Goal: Find specific page/section: Find specific page/section

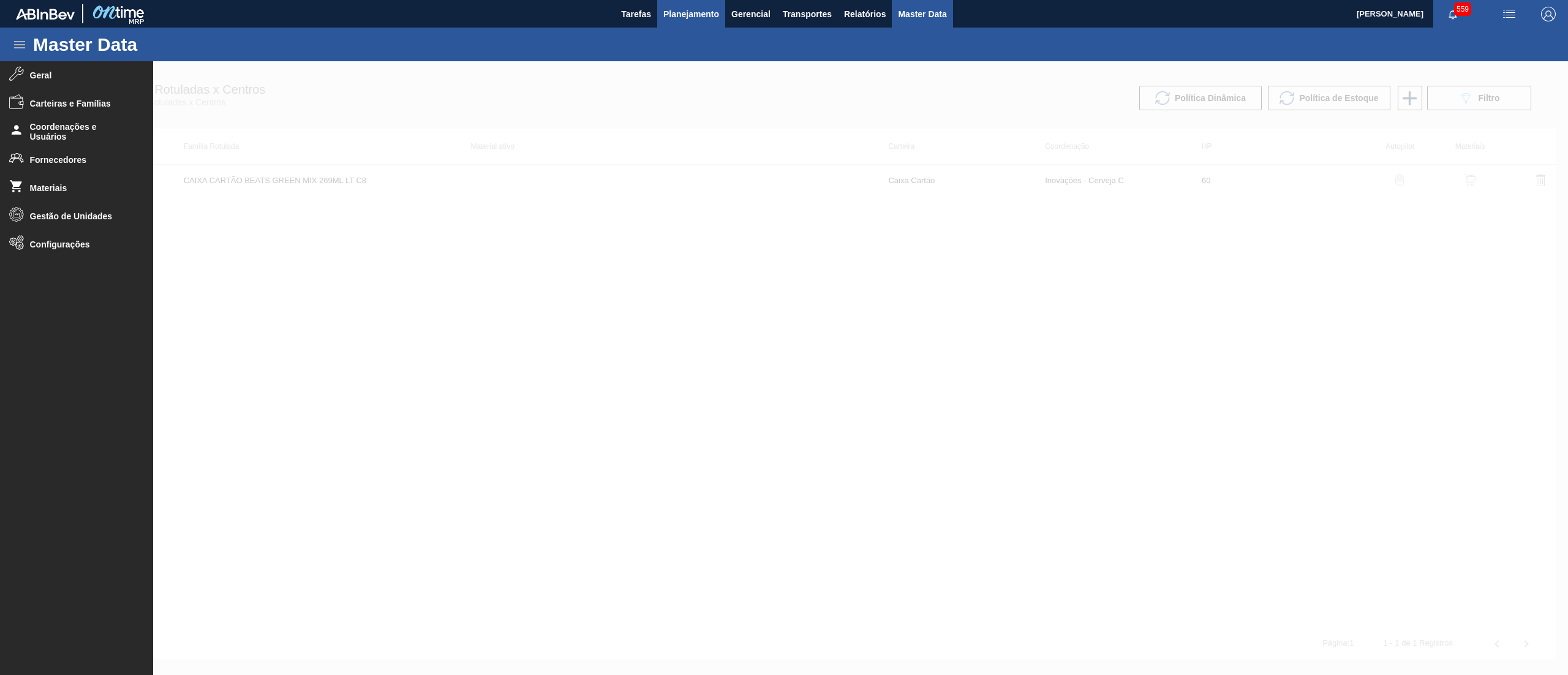
click at [688, 15] on span "Planejamento" at bounding box center [691, 14] width 56 height 15
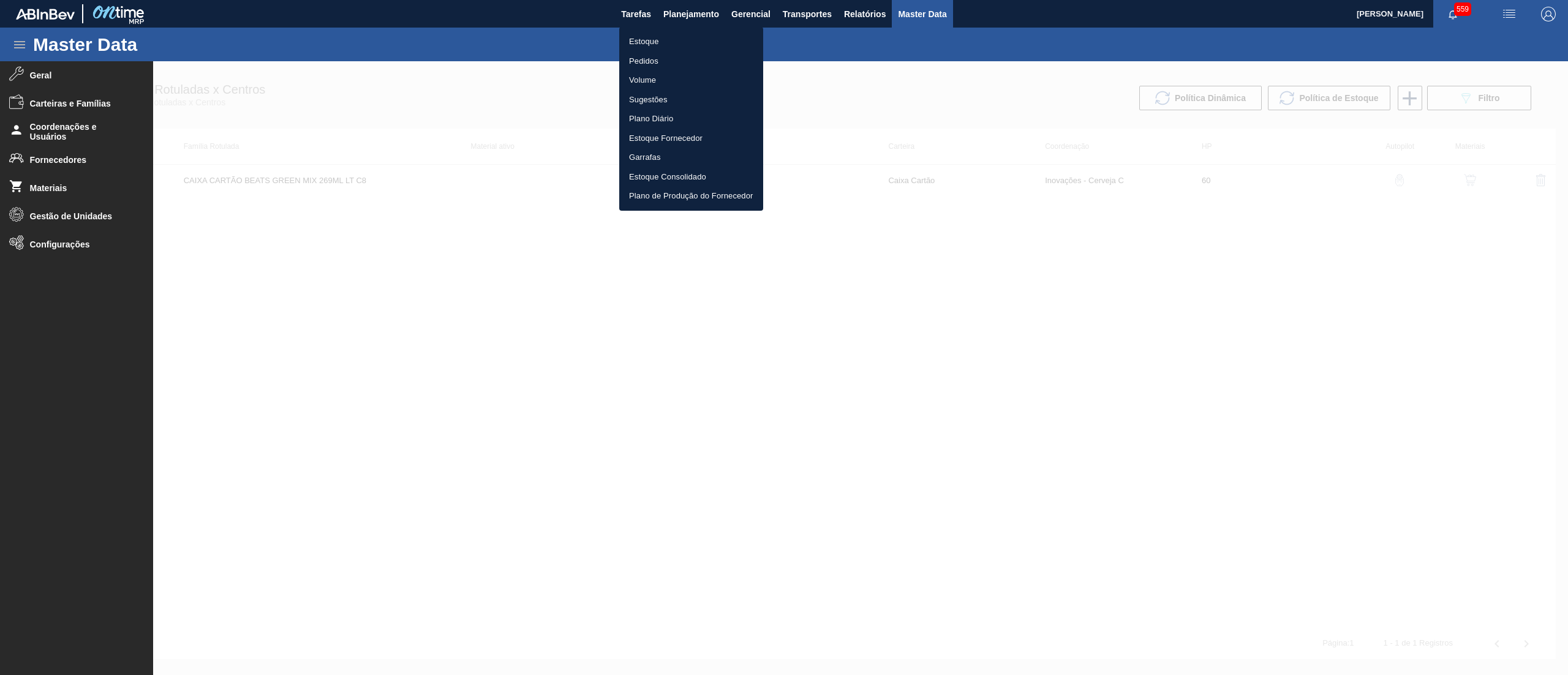
click at [657, 44] on li "Estoque" at bounding box center [691, 42] width 144 height 19
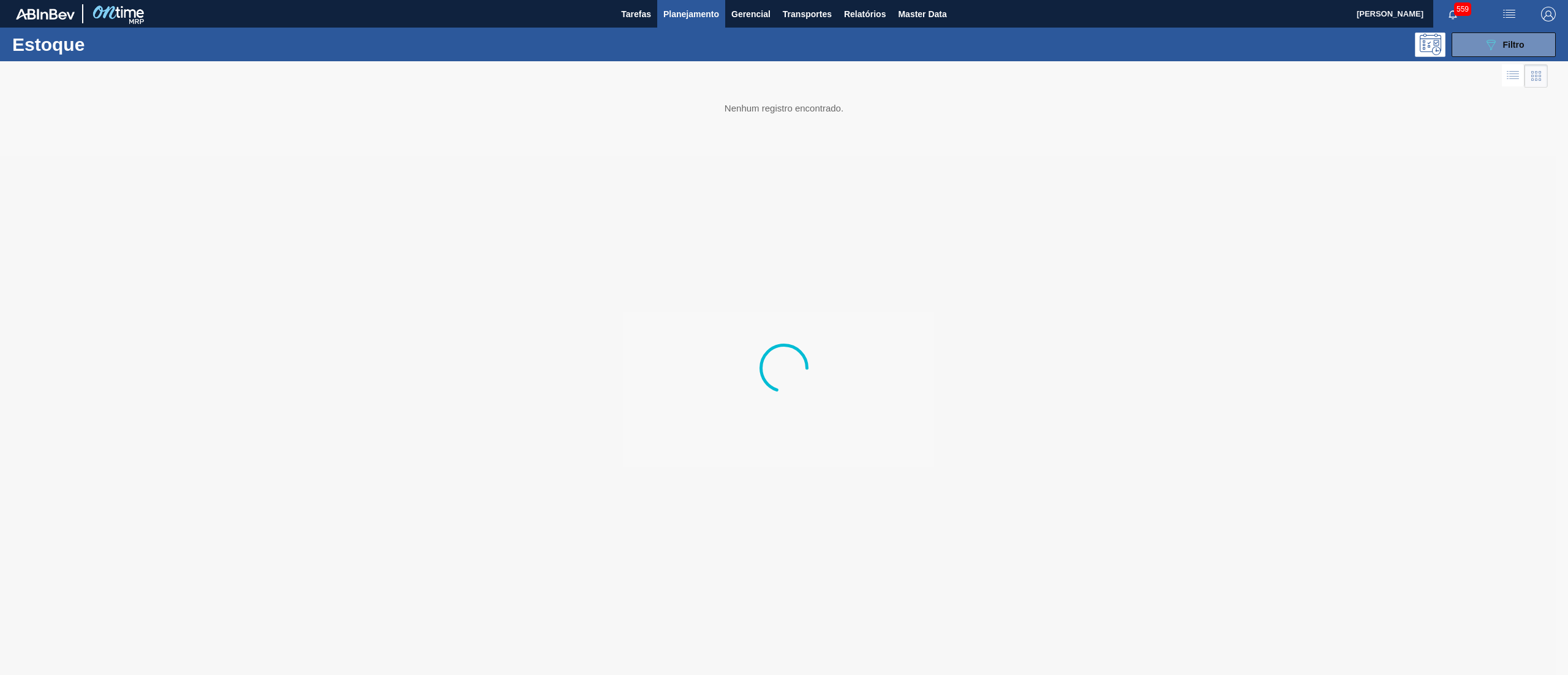
click at [694, 16] on span "Planejamento" at bounding box center [691, 14] width 56 height 15
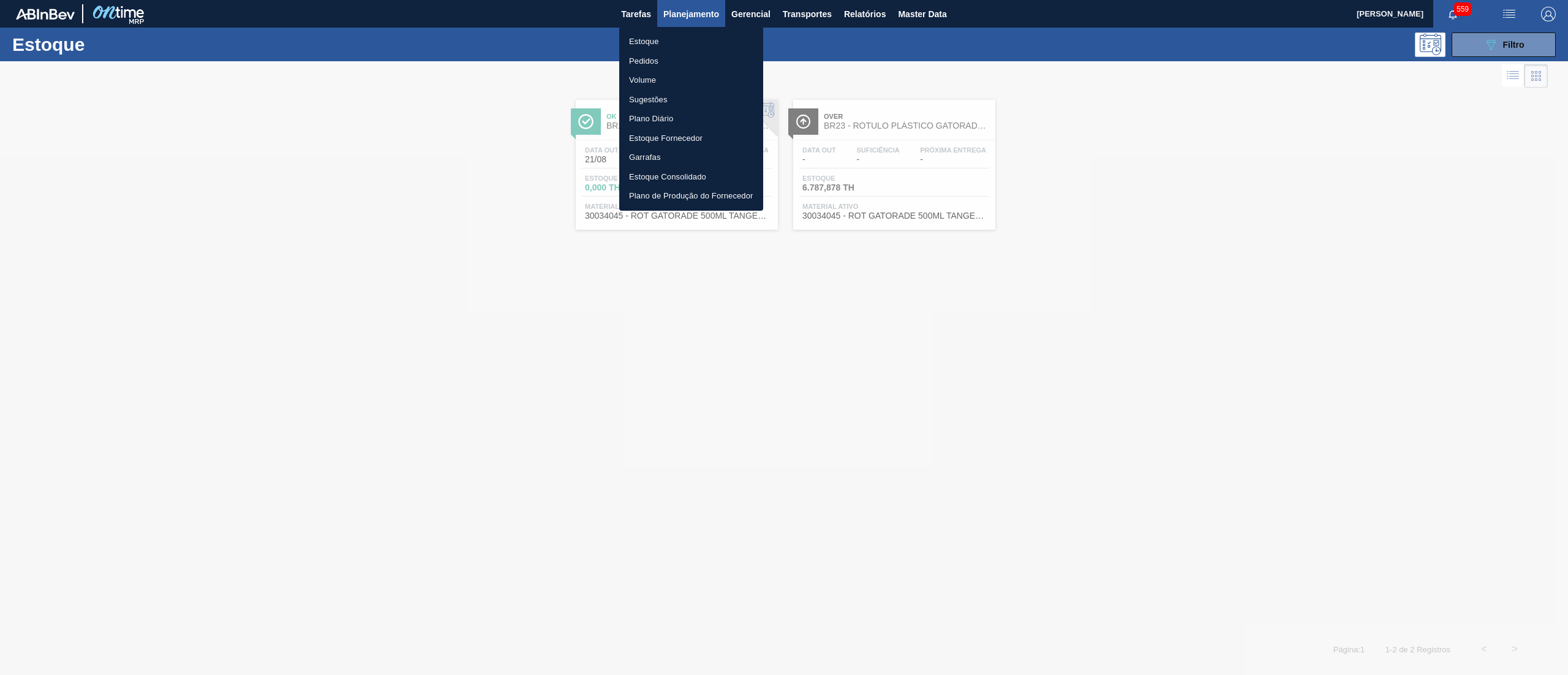
click at [666, 51] on li "Pedidos" at bounding box center [691, 61] width 144 height 19
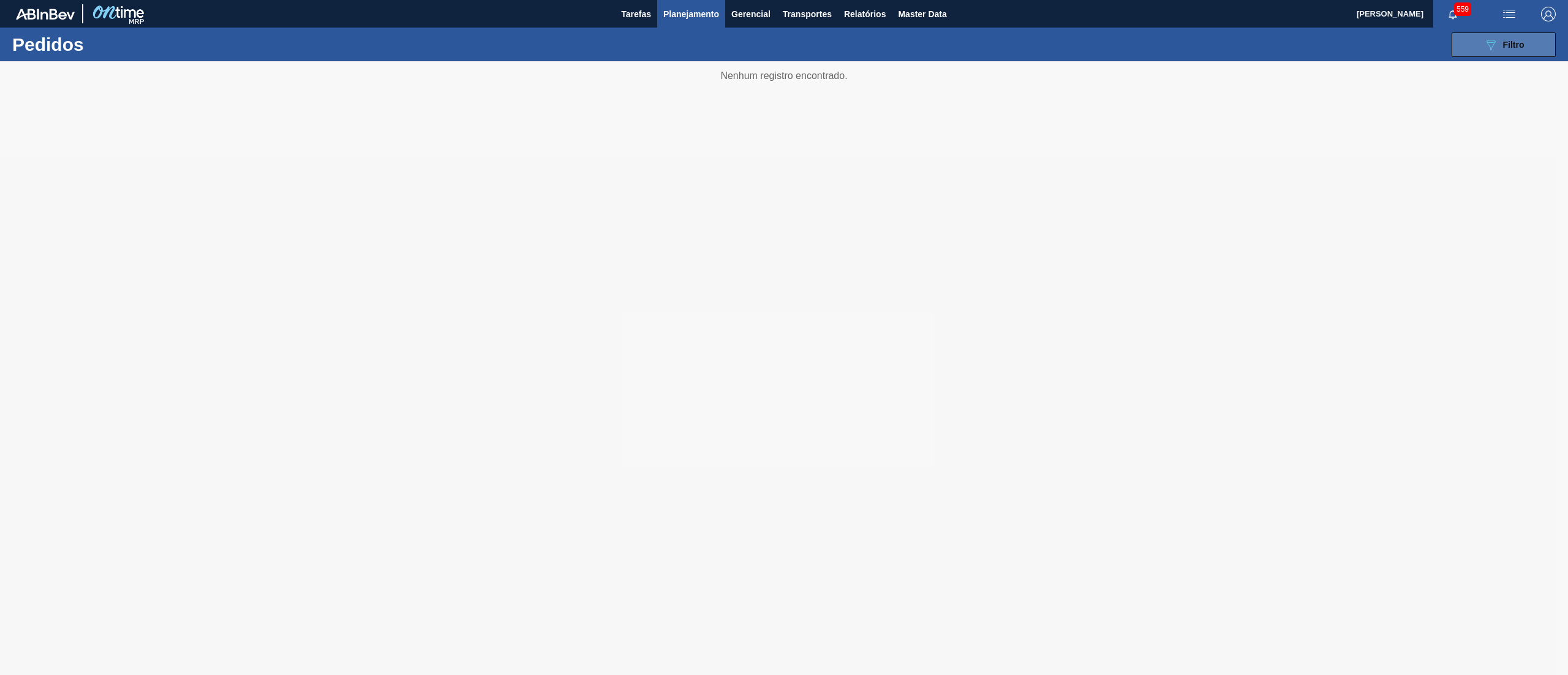
click at [1486, 44] on icon "089F7B8B-B2A5-4AFE-B5C0-19BA573D28AC" at bounding box center [1491, 45] width 15 height 15
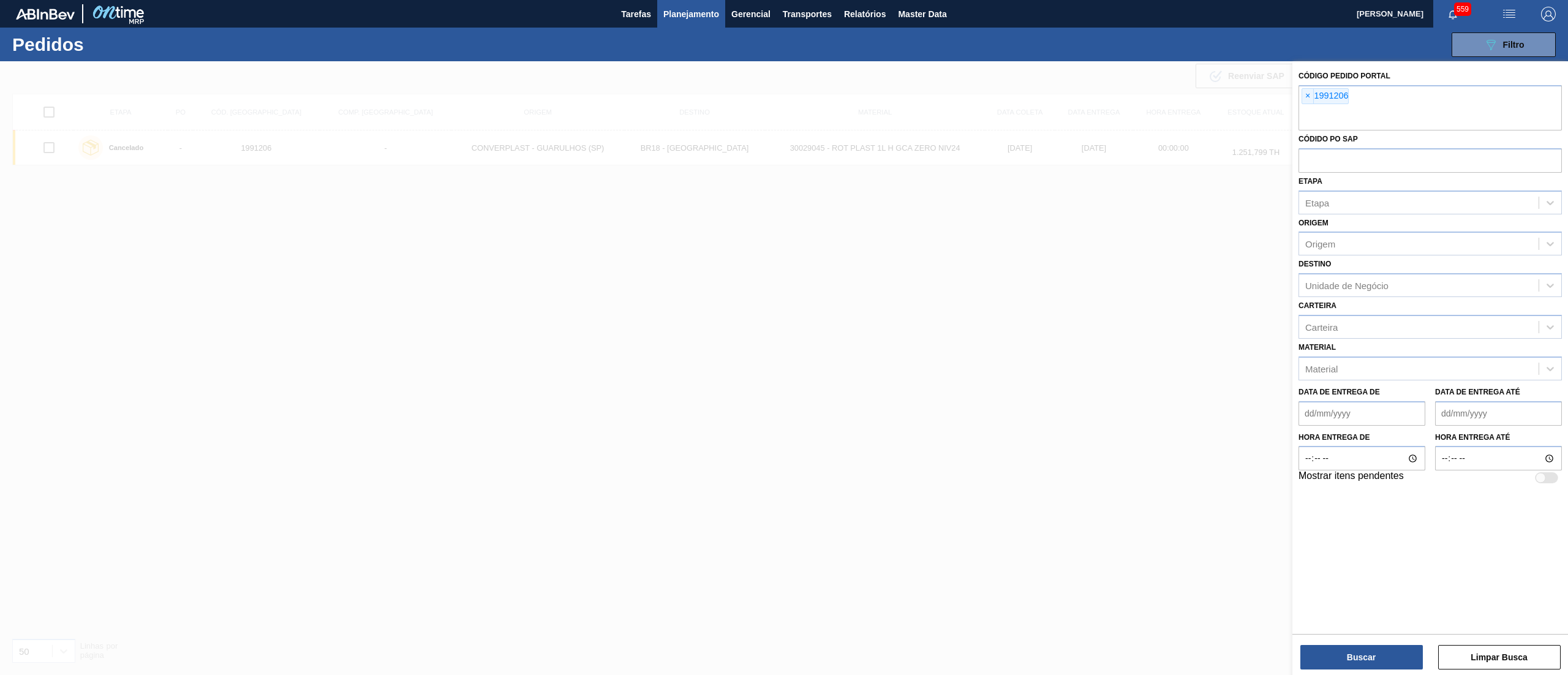
click at [1304, 95] on span "×" at bounding box center [1308, 96] width 12 height 15
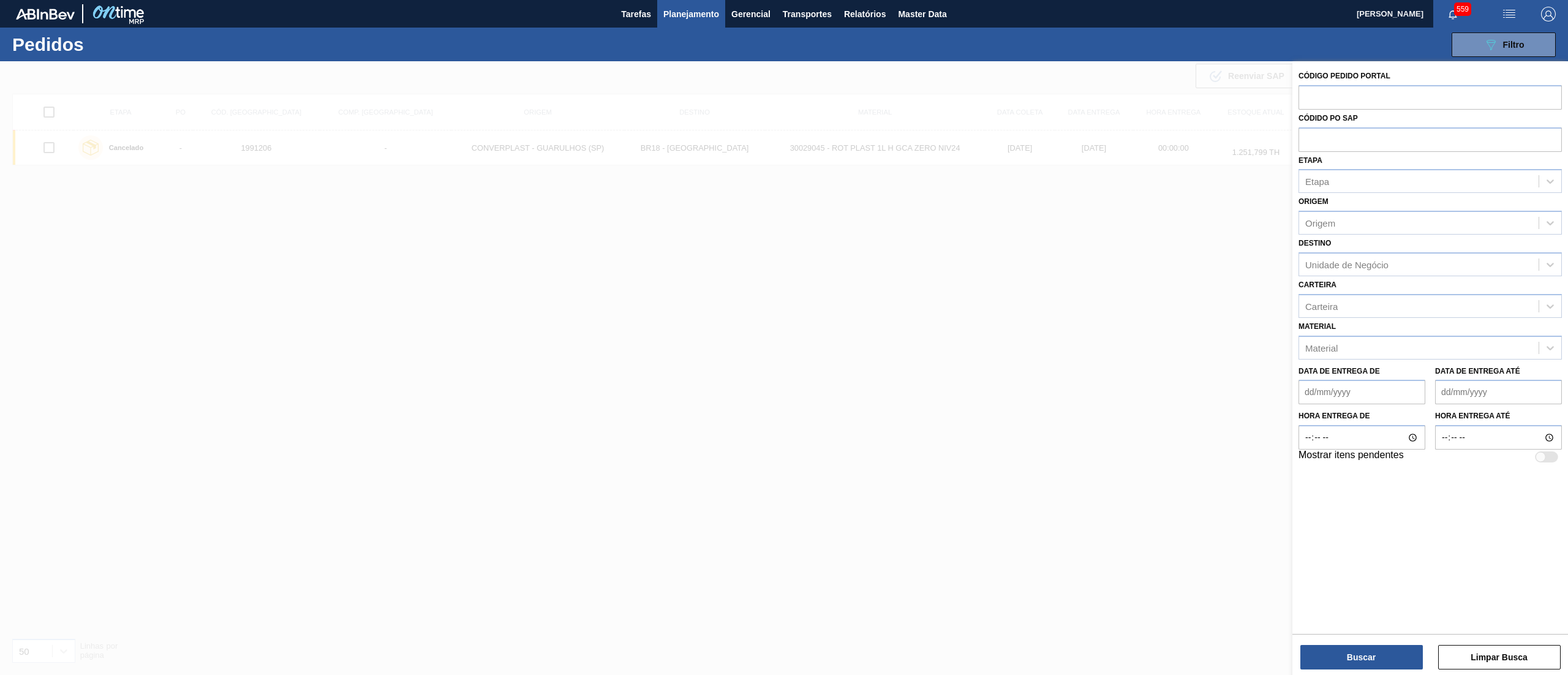
paste input "30034486"
type input "30034486"
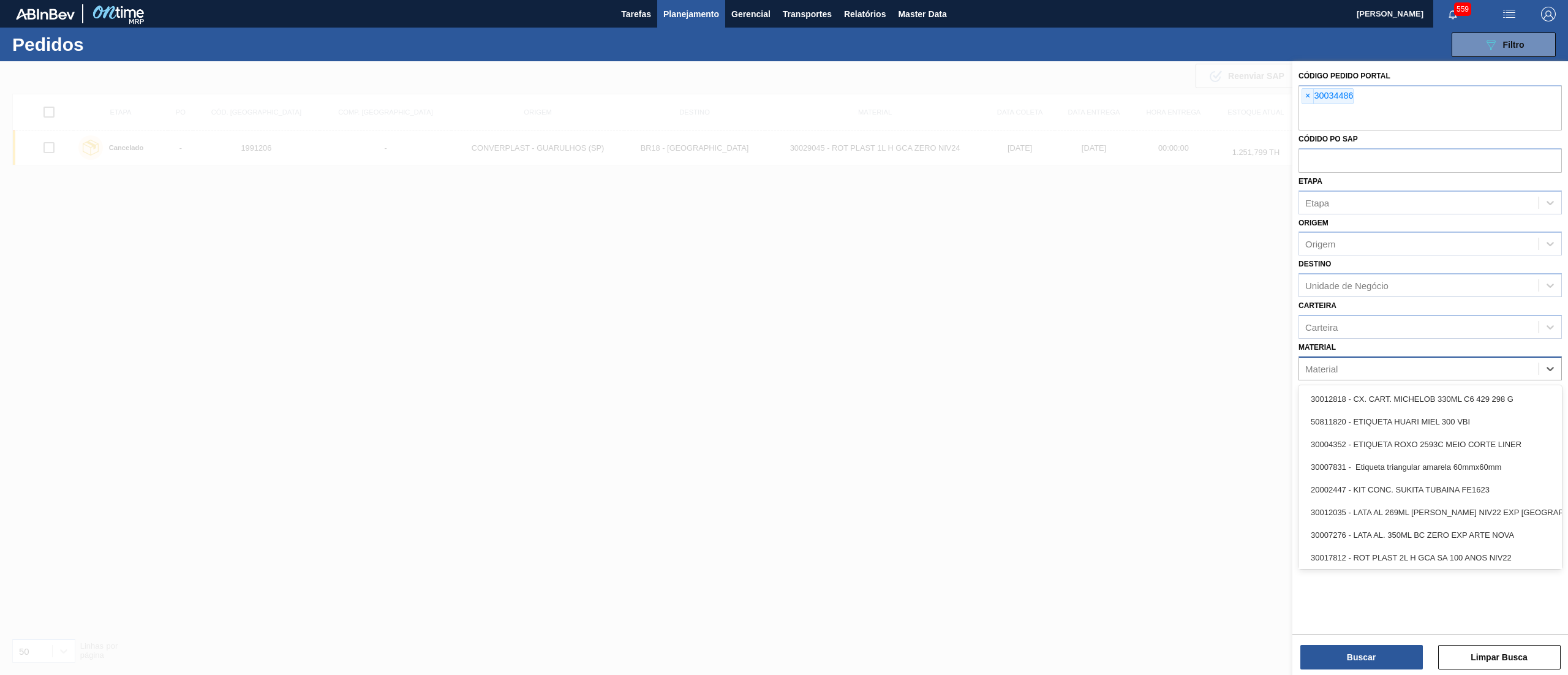
click at [1352, 344] on div "Material option 30012818 - CX. CART. MICHELOB 330ML C6 429 298 G focused, 1 of …" at bounding box center [1429, 360] width 263 height 42
paste input "30034486"
type input "30034486"
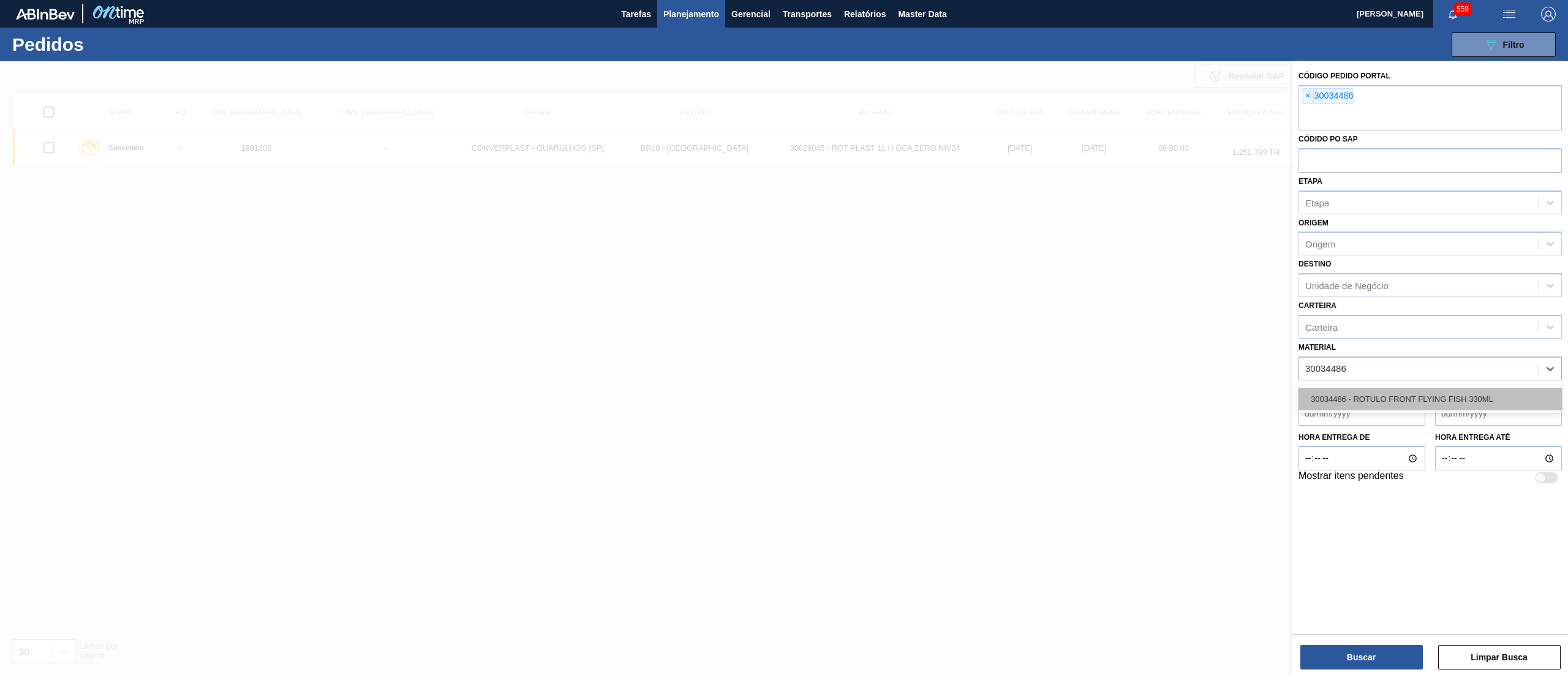
click at [1405, 389] on div "30034486 - ROTULO FRONT FLYING FISH 330ML" at bounding box center [1429, 399] width 263 height 23
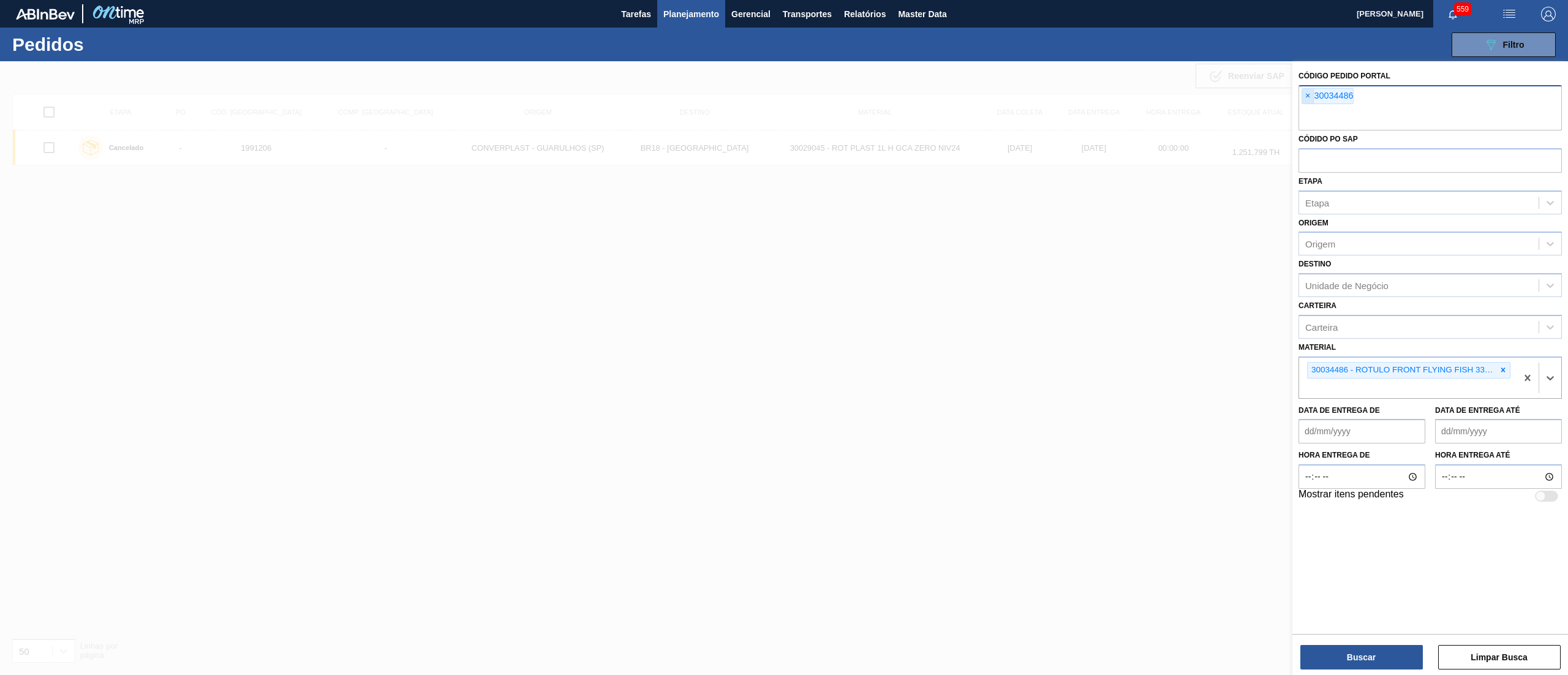
click at [1308, 90] on span "×" at bounding box center [1308, 96] width 12 height 15
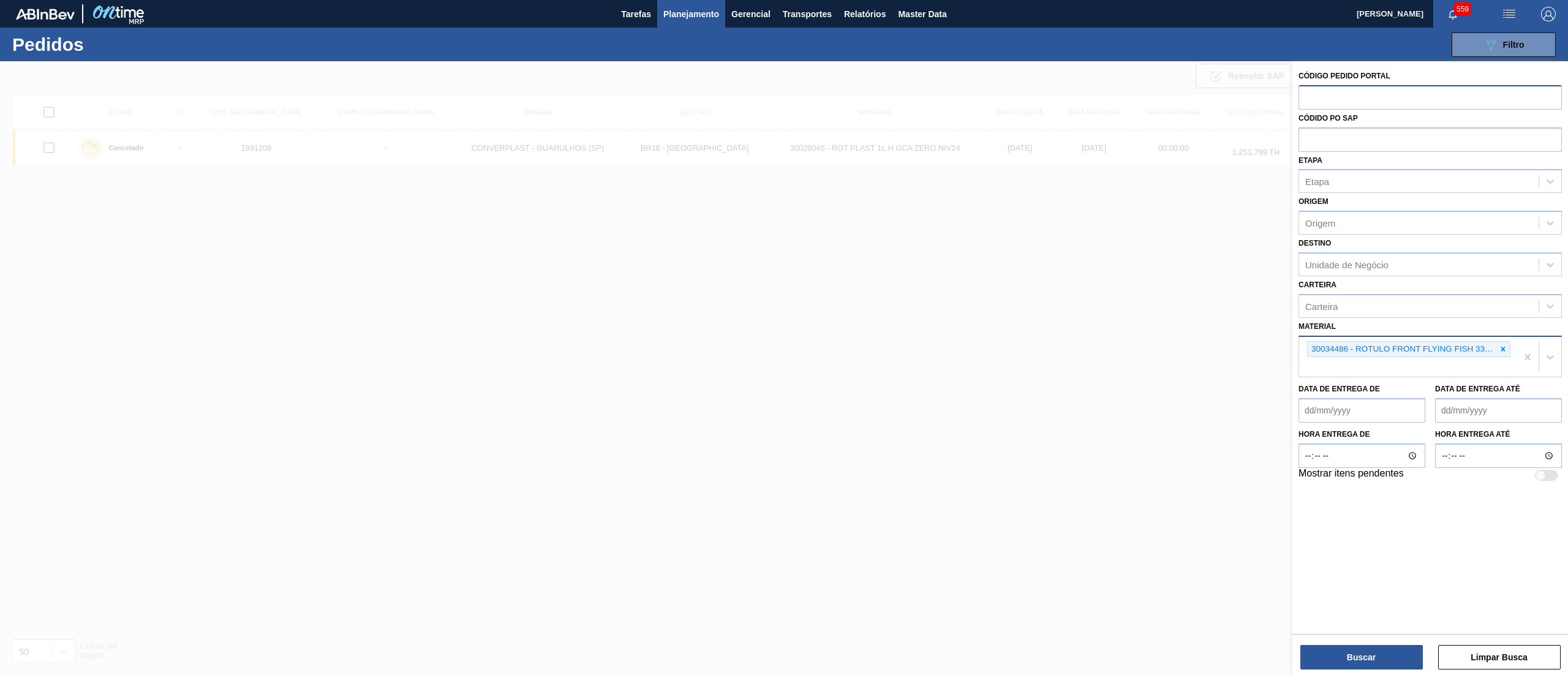
click at [1345, 367] on div "30034486 - ROTULO FRONT FLYING FISH 330ML" at bounding box center [1407, 357] width 217 height 40
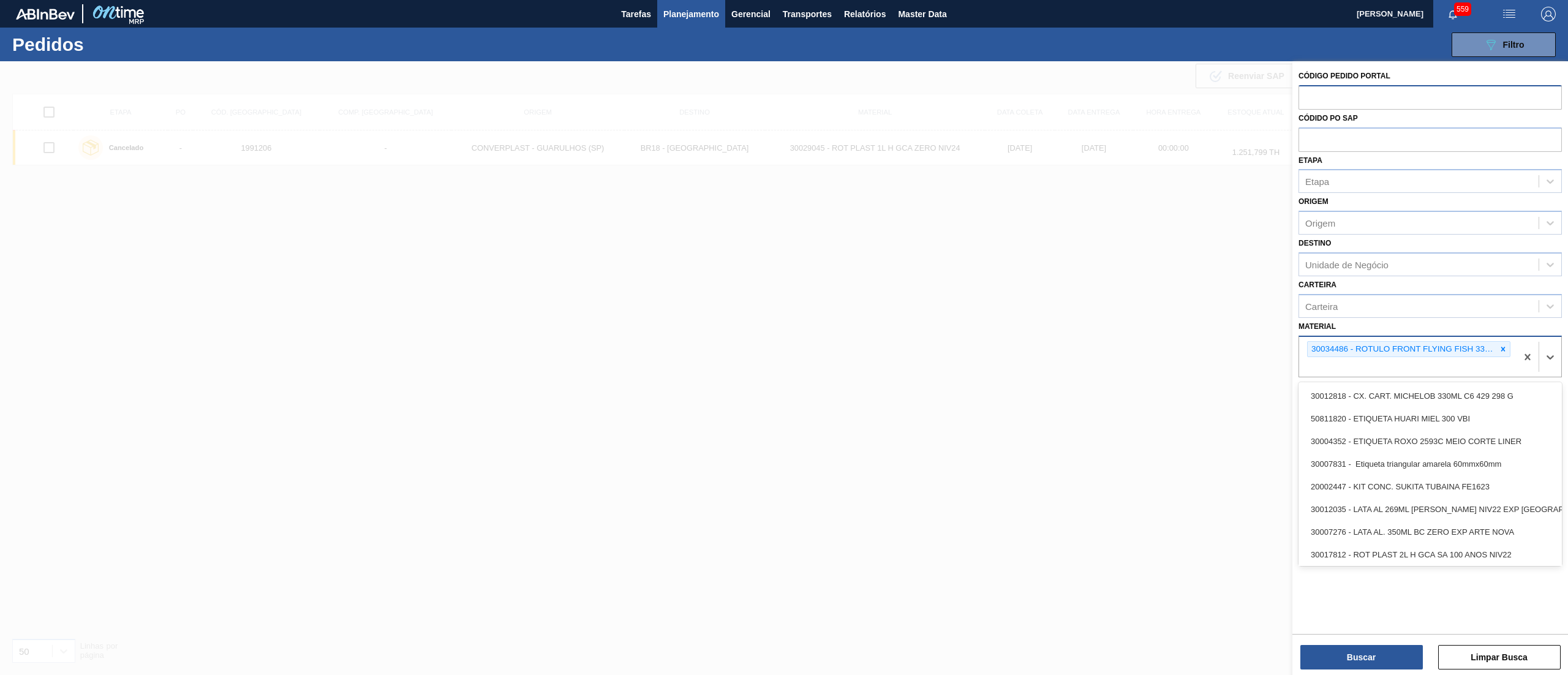
paste input "30034488"
type input "30034488"
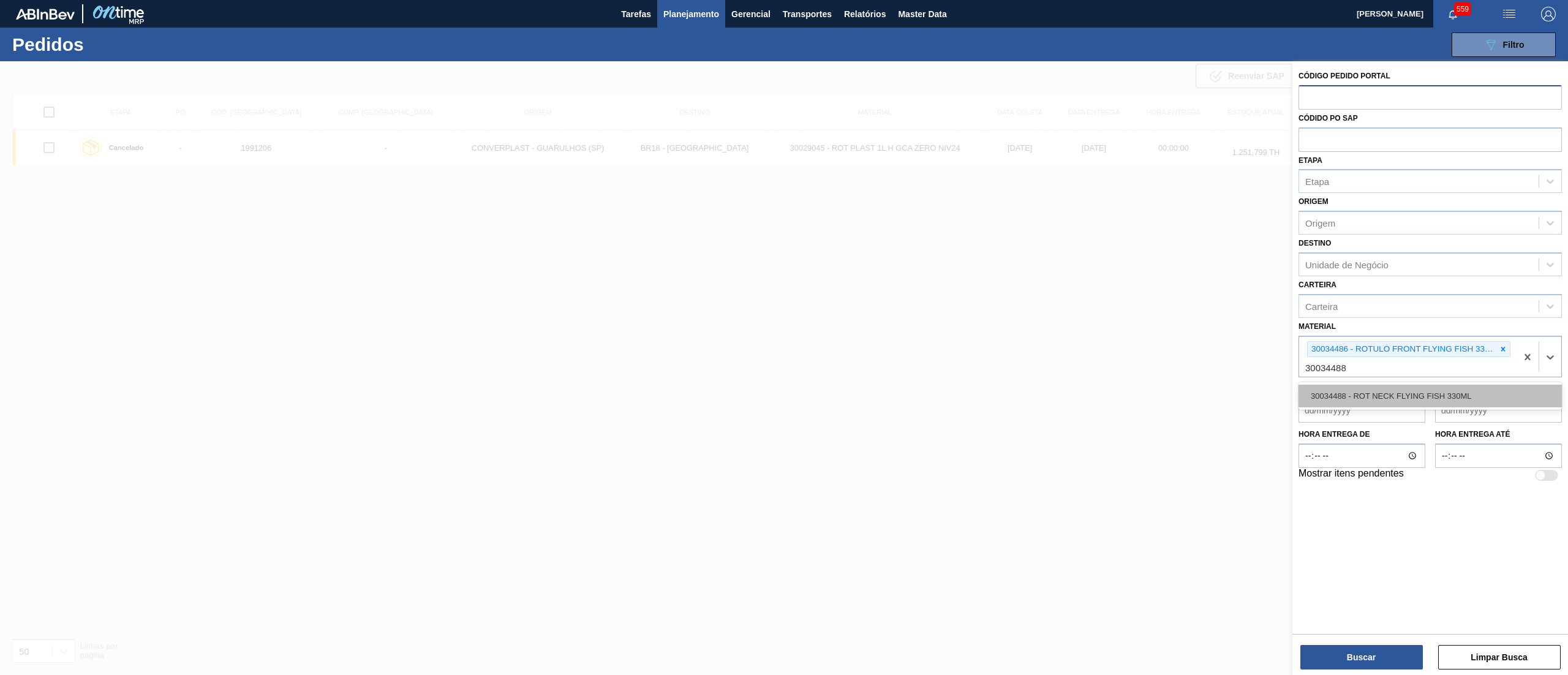
click at [1362, 396] on div "30034488 - ROT NECK FLYING FISH 330ML" at bounding box center [1429, 395] width 263 height 23
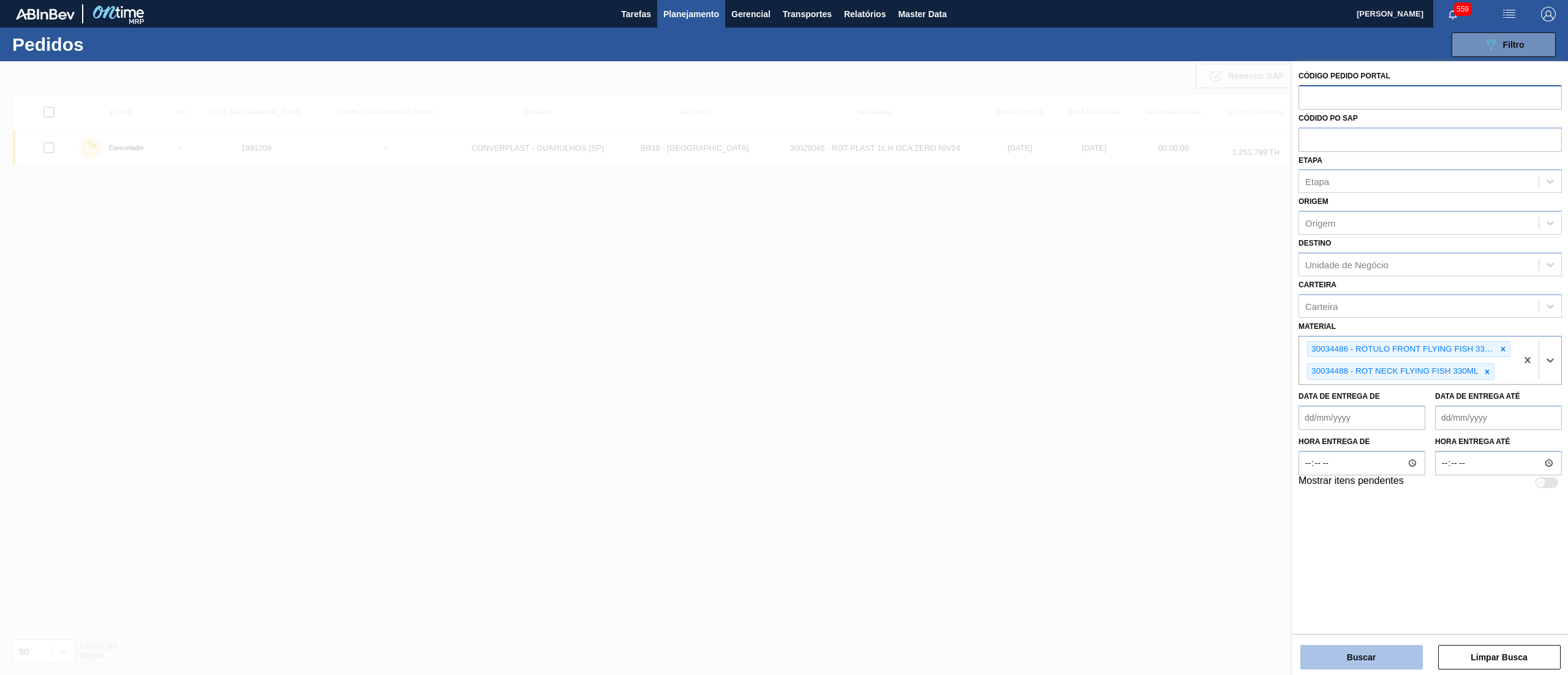
click at [1347, 656] on button "Buscar" at bounding box center [1361, 656] width 122 height 24
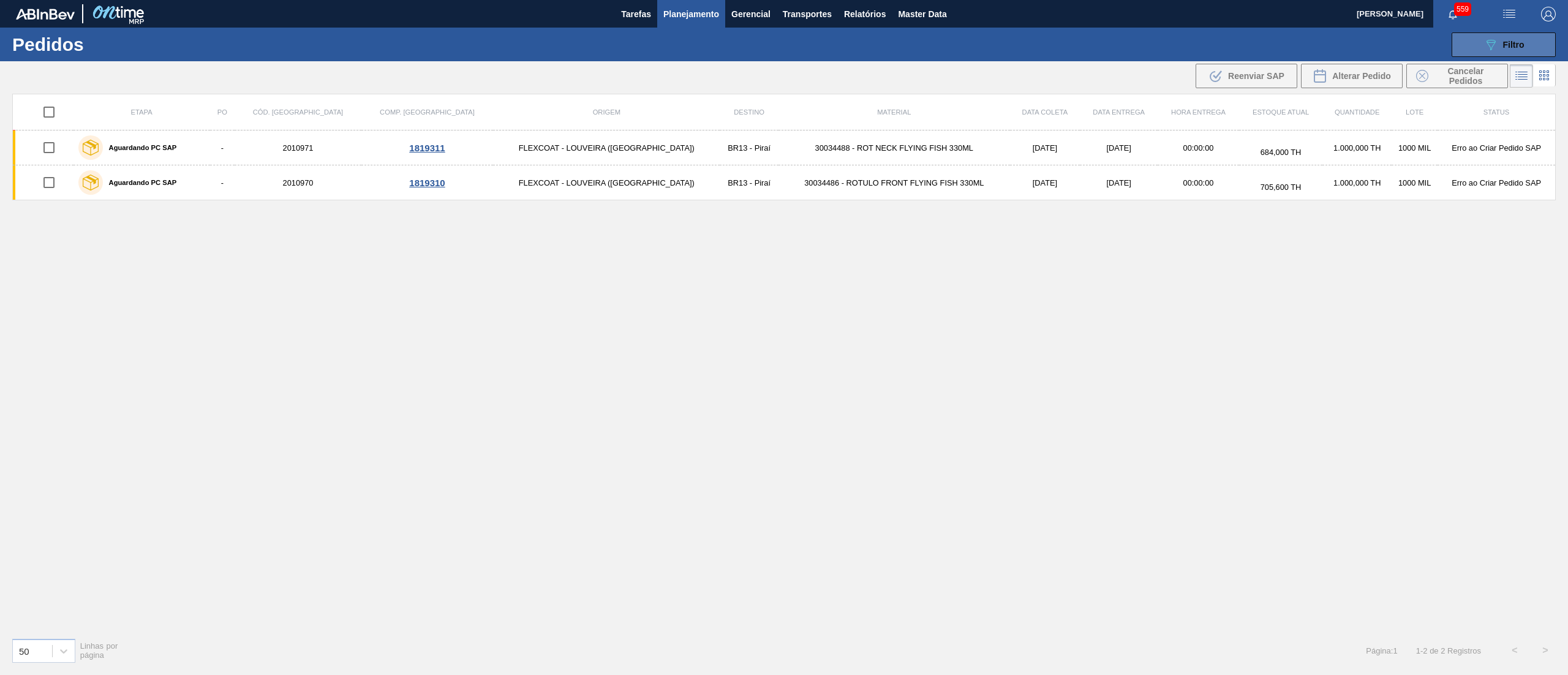
click at [1487, 46] on icon "089F7B8B-B2A5-4AFE-B5C0-19BA573D28AC" at bounding box center [1491, 45] width 15 height 15
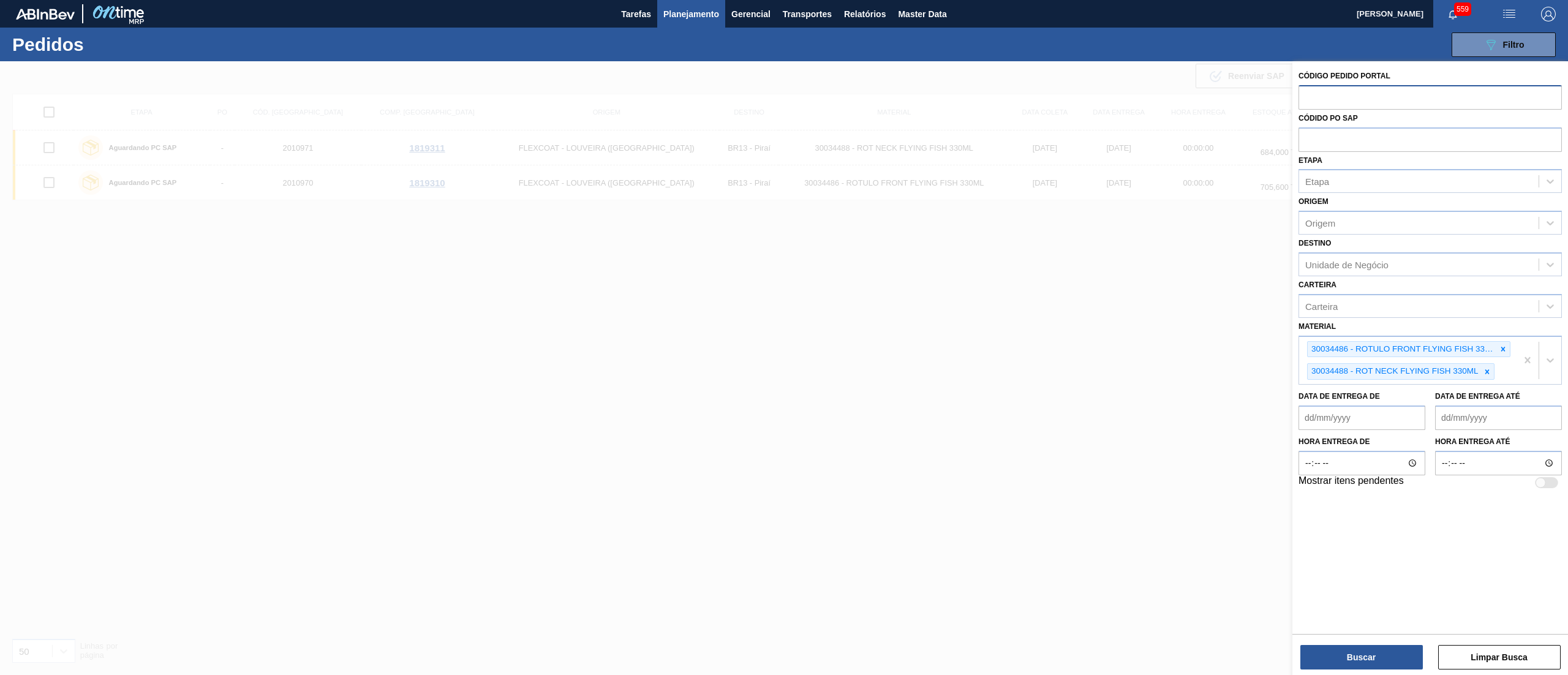
click at [1337, 96] on input "text" at bounding box center [1429, 96] width 263 height 23
paste input "2008217"
type input "2008217"
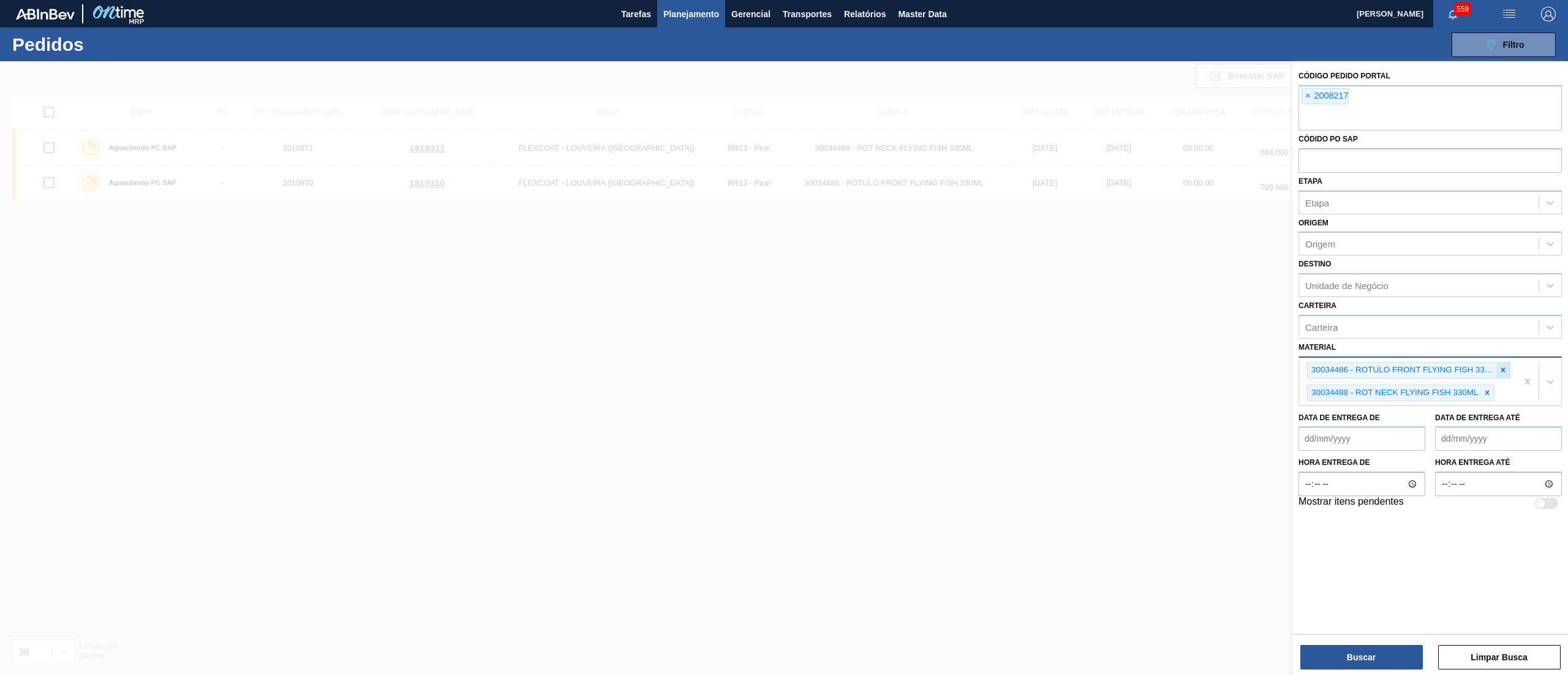
click at [1496, 363] on div at bounding box center [1503, 370] width 13 height 16
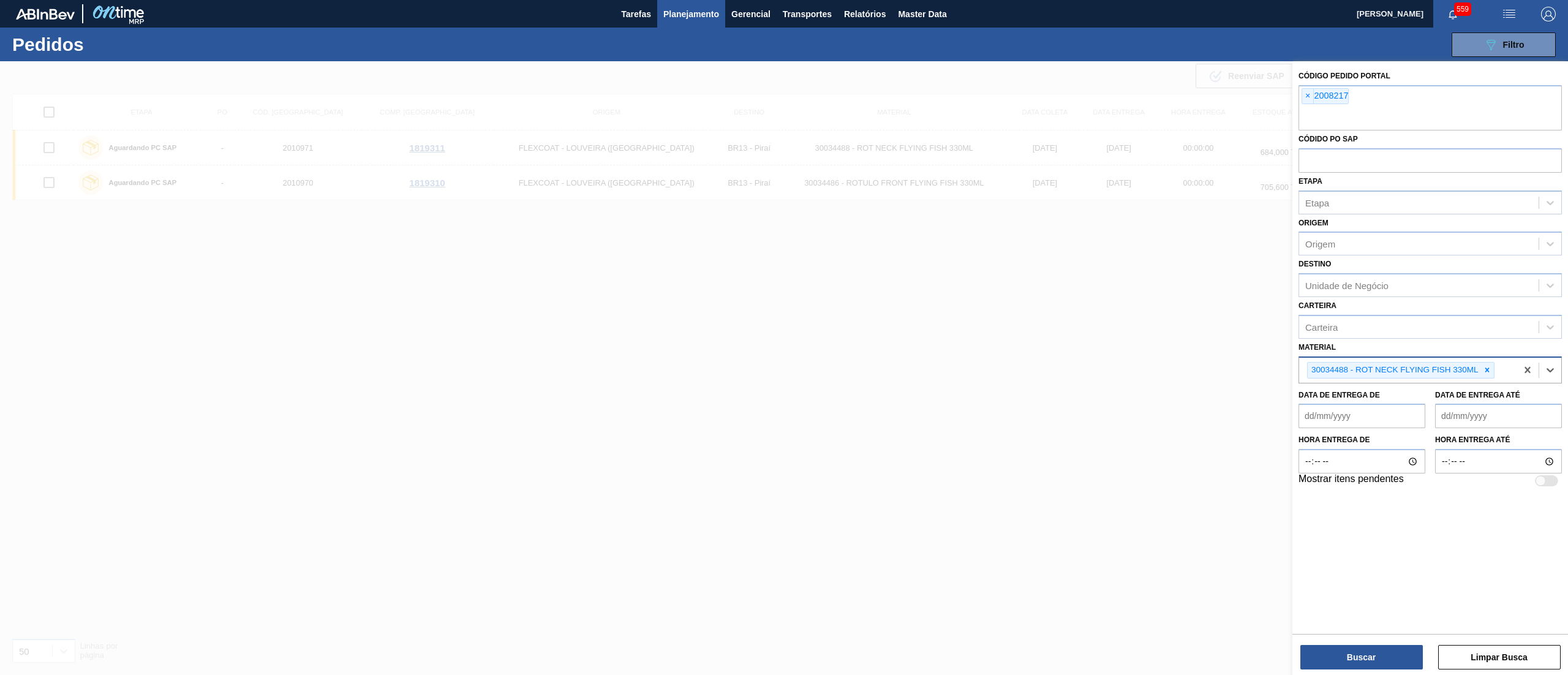
click at [1495, 363] on div "30034488 - ROT NECK FLYING FISH 330ML" at bounding box center [1407, 370] width 217 height 25
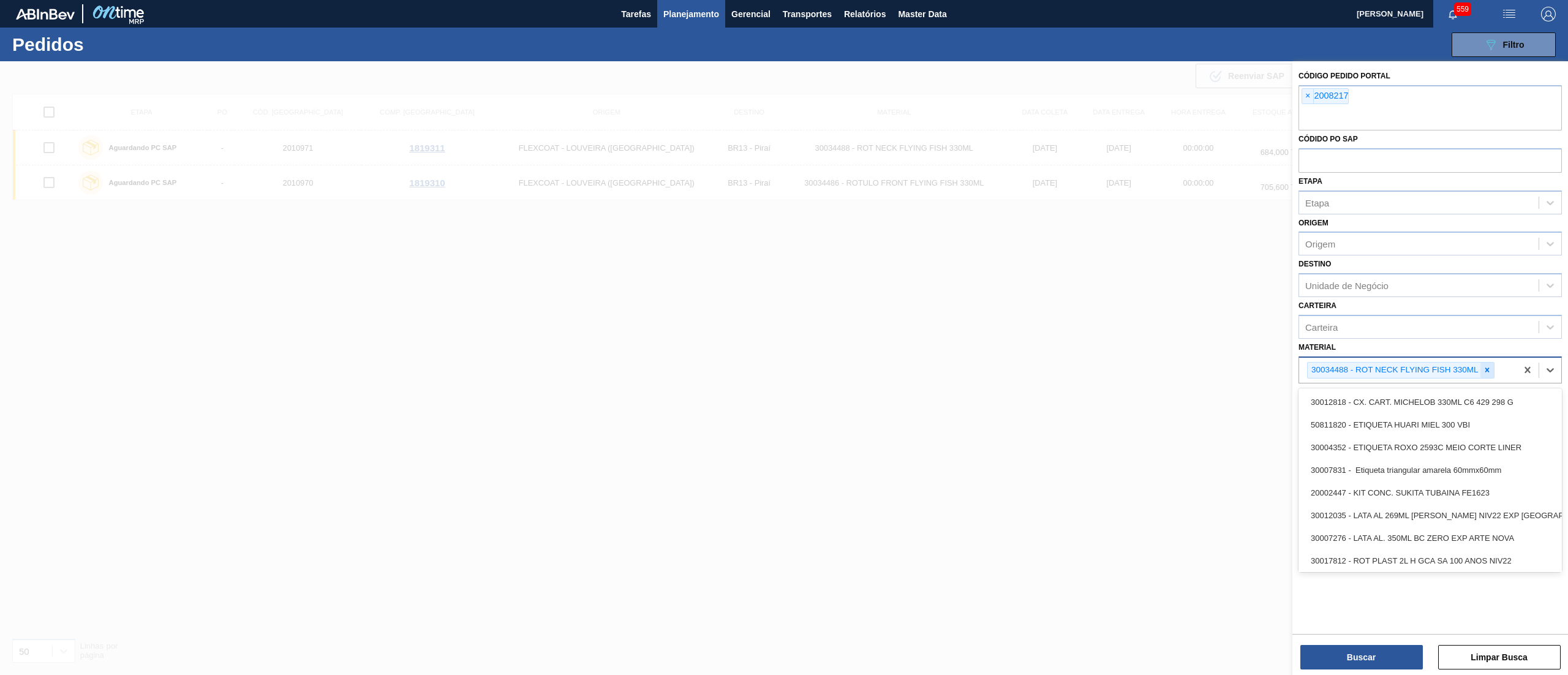
click at [1486, 367] on icon at bounding box center [1487, 370] width 9 height 9
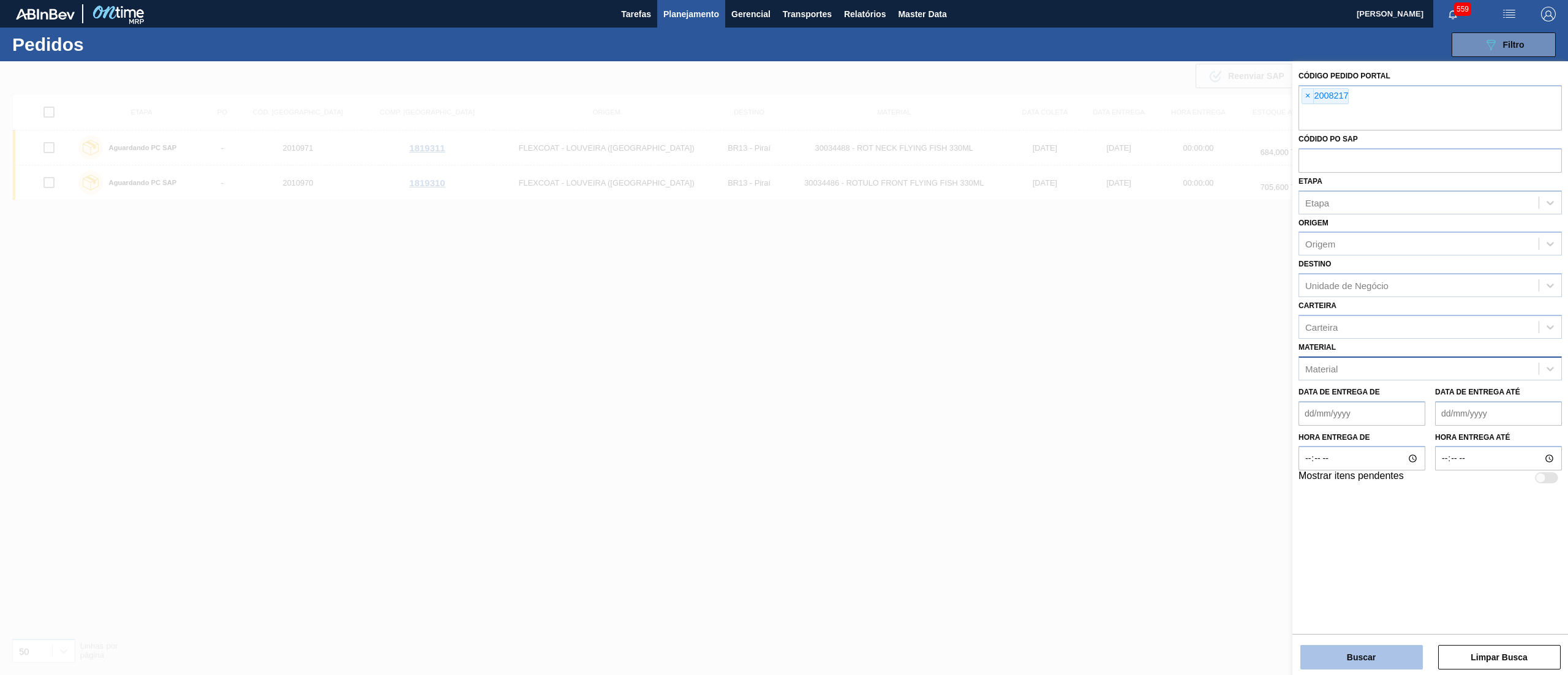
click at [1343, 653] on button "Buscar" at bounding box center [1361, 656] width 122 height 24
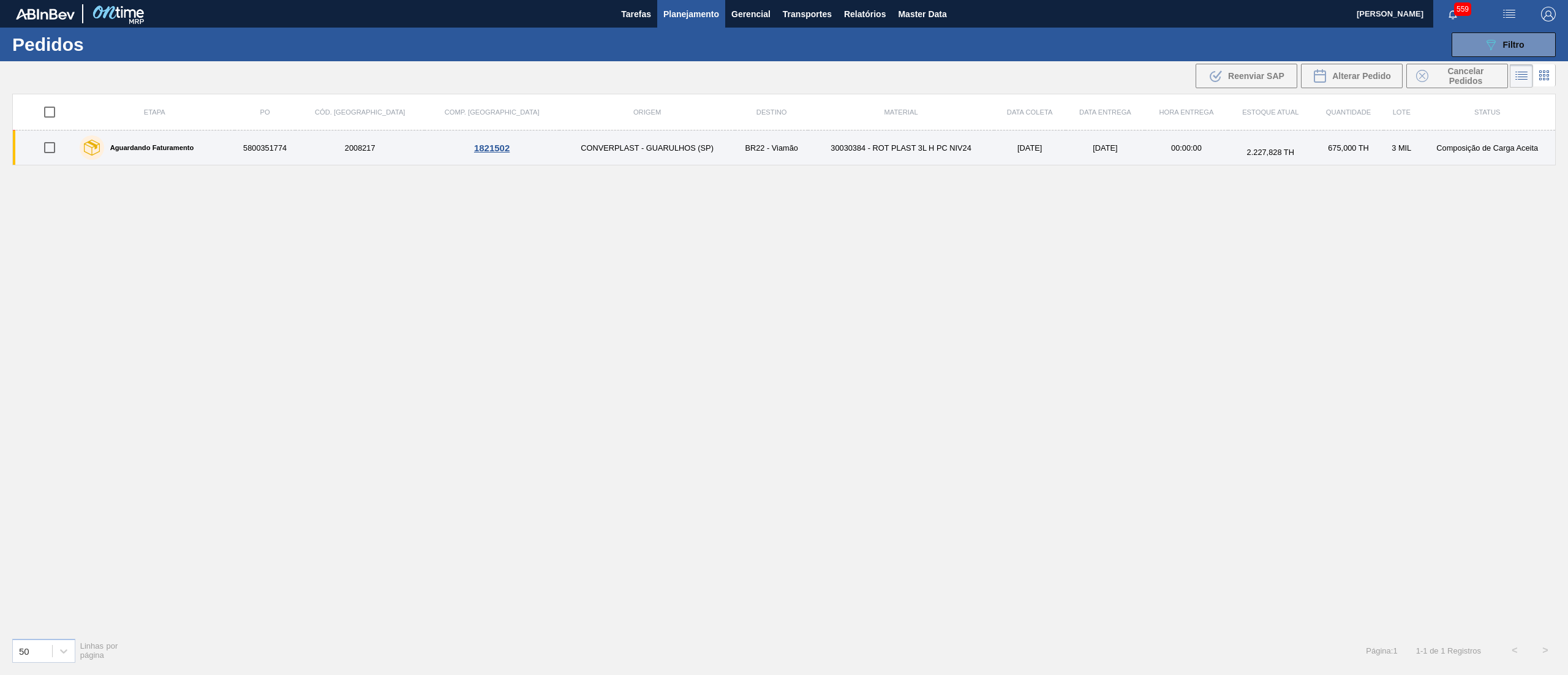
click at [994, 154] on td "[DATE]" at bounding box center [1030, 148] width 72 height 35
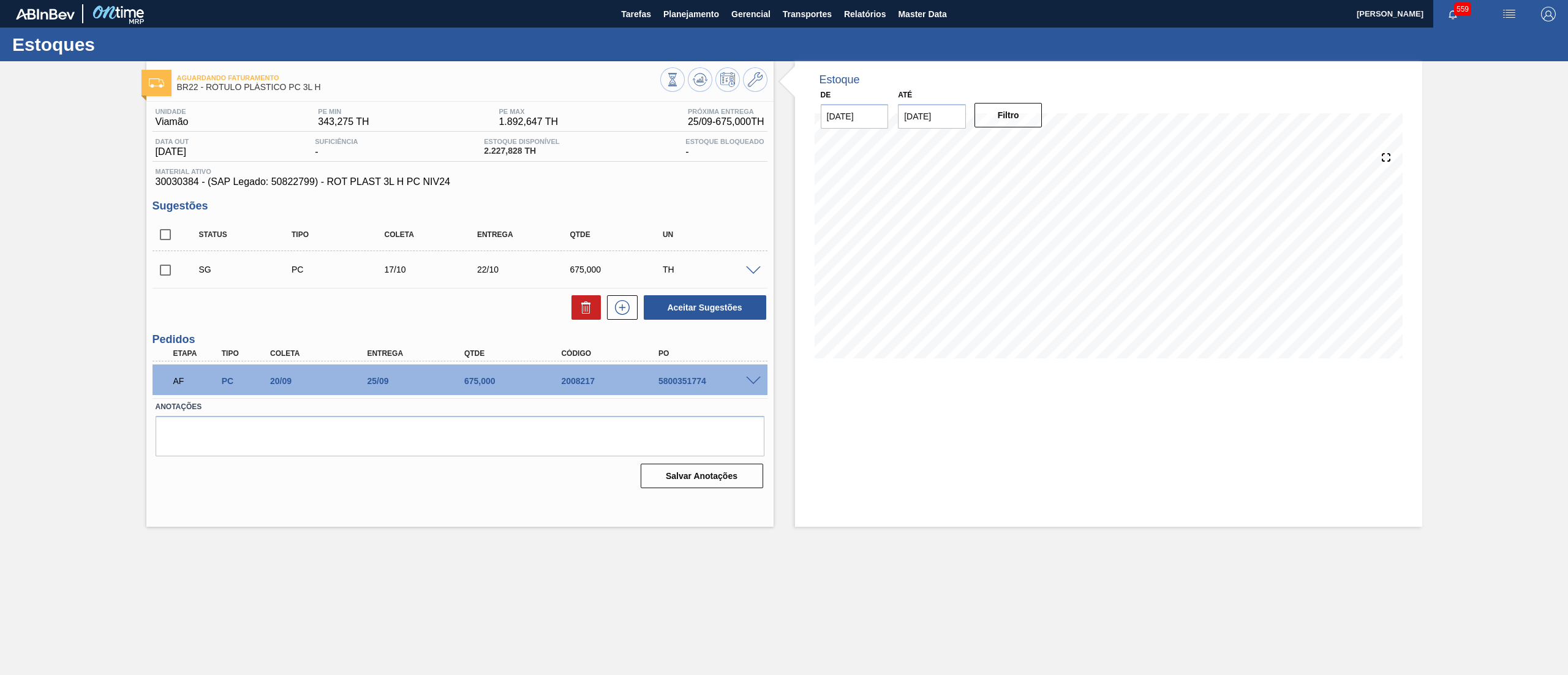
click at [757, 381] on span at bounding box center [754, 381] width 15 height 9
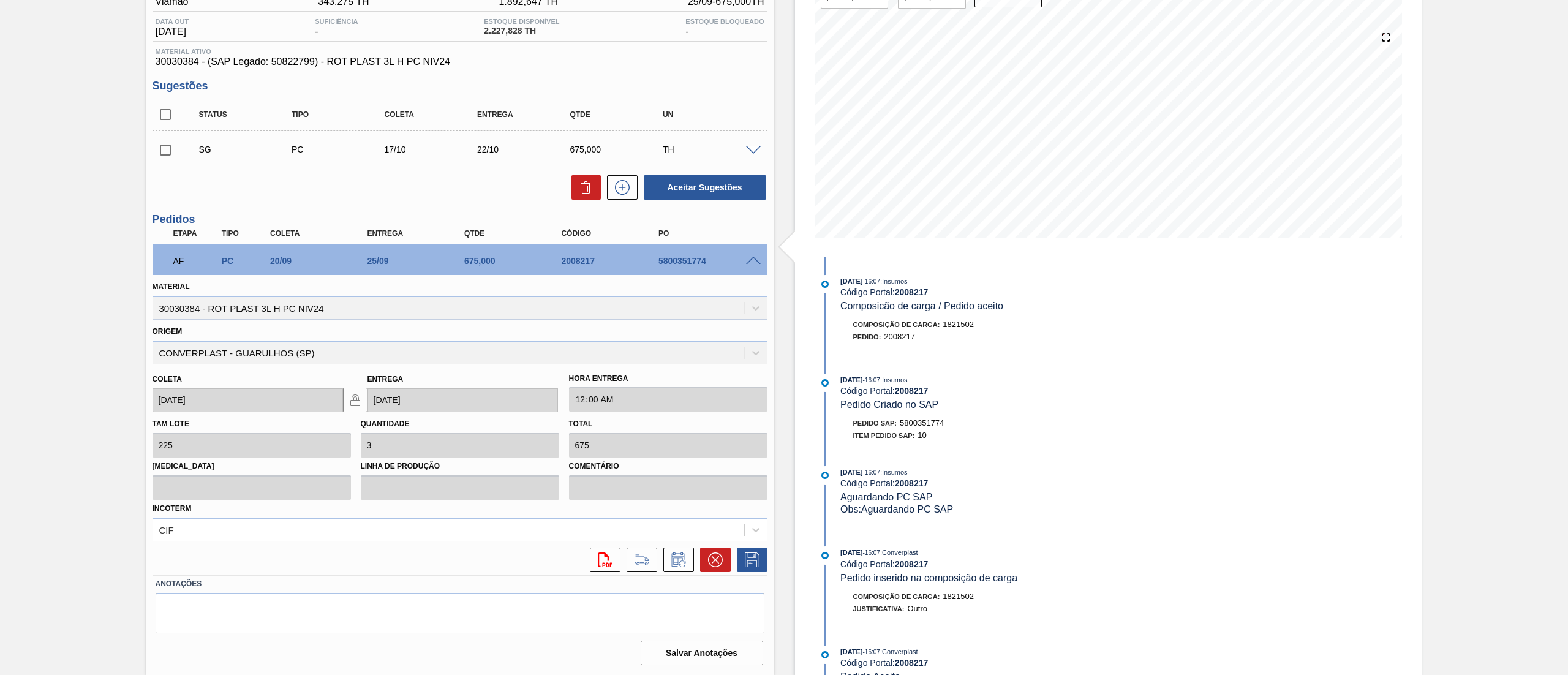
scroll to position [481, 0]
